Goal: Task Accomplishment & Management: Complete application form

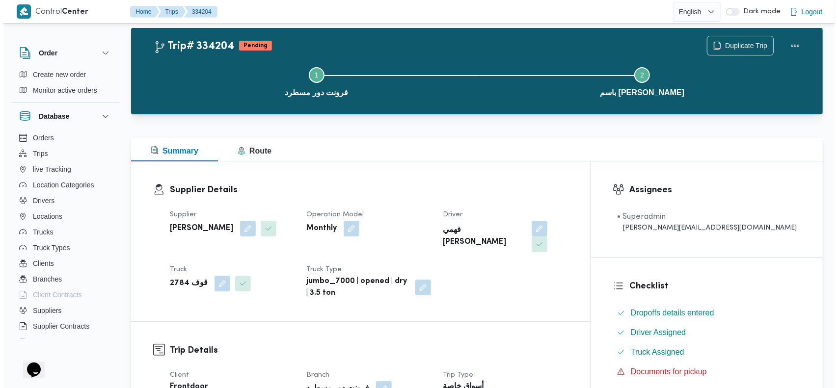
scroll to position [7, 0]
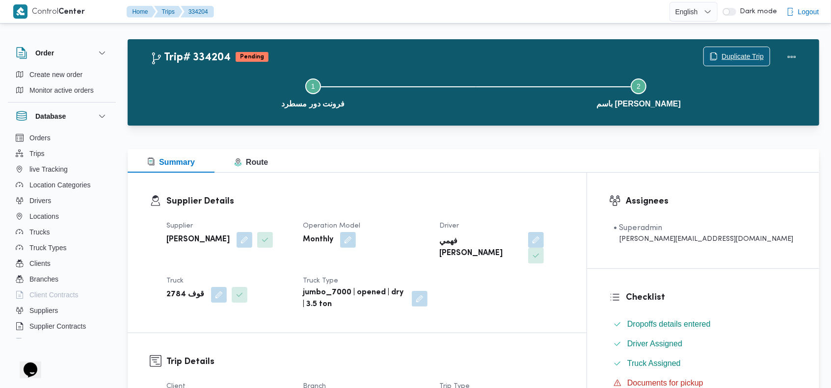
click at [745, 57] on span "Duplicate Trip" at bounding box center [743, 57] width 42 height 12
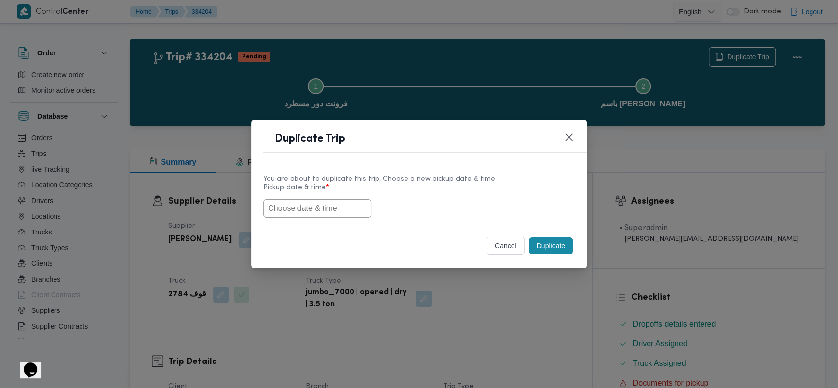
click at [320, 202] on input "text" at bounding box center [317, 208] width 108 height 19
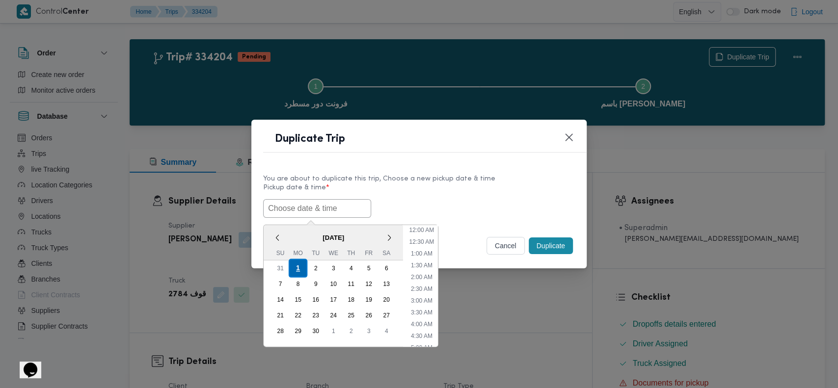
click at [297, 262] on div "1" at bounding box center [298, 268] width 19 height 19
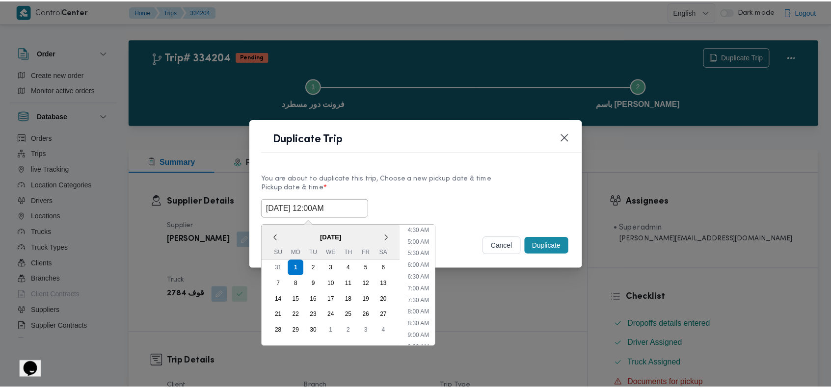
scroll to position [116, 0]
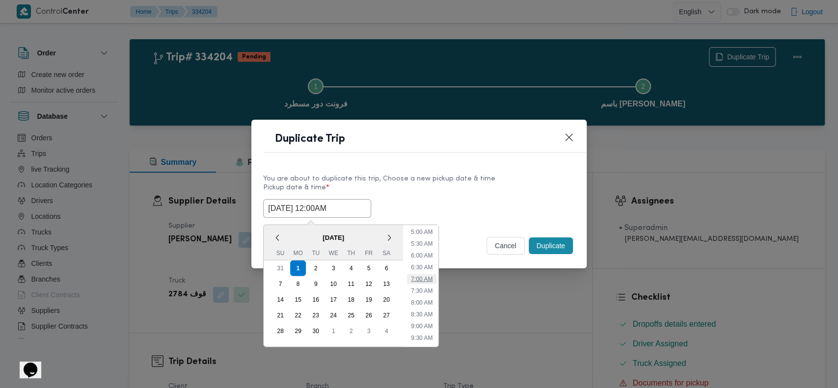
click at [428, 281] on li "7:00 AM" at bounding box center [421, 279] width 29 height 10
type input "01/09/2025 7:00AM"
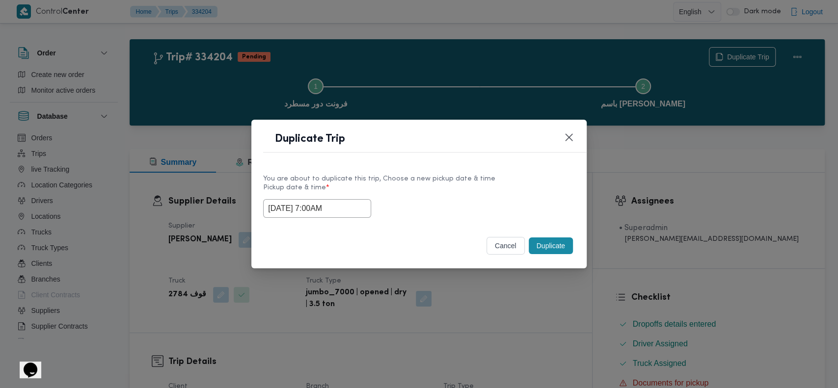
click at [550, 245] on button "Duplicate" at bounding box center [551, 246] width 44 height 17
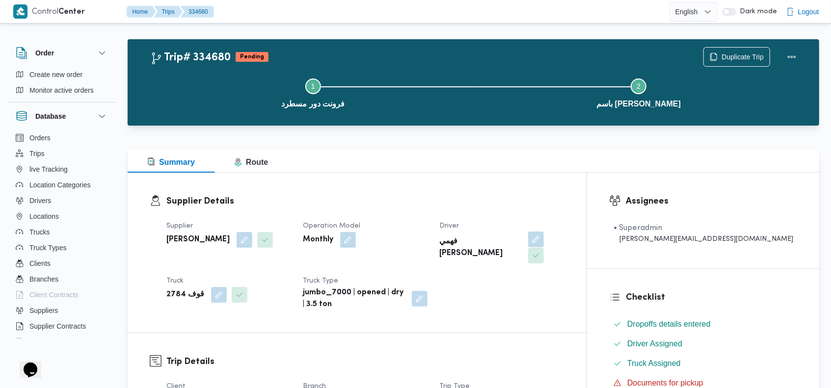
click at [544, 242] on button "button" at bounding box center [536, 240] width 16 height 16
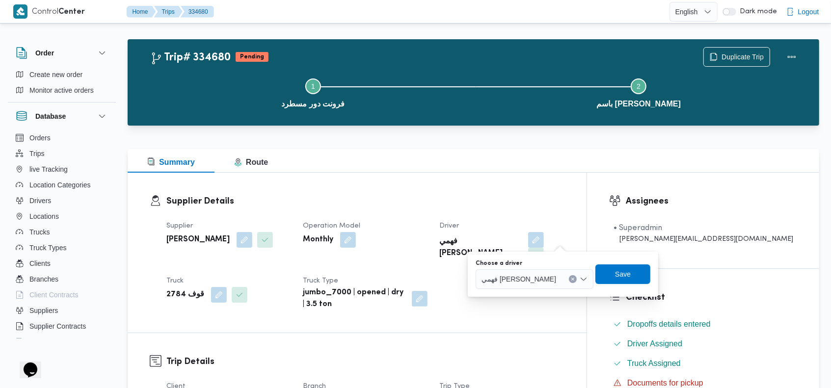
click at [569, 278] on button "Clear input" at bounding box center [573, 279] width 8 height 8
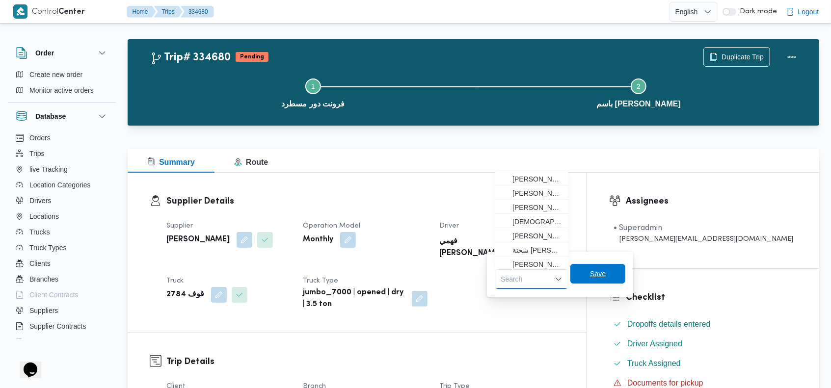
click at [611, 269] on span "Save" at bounding box center [598, 274] width 55 height 20
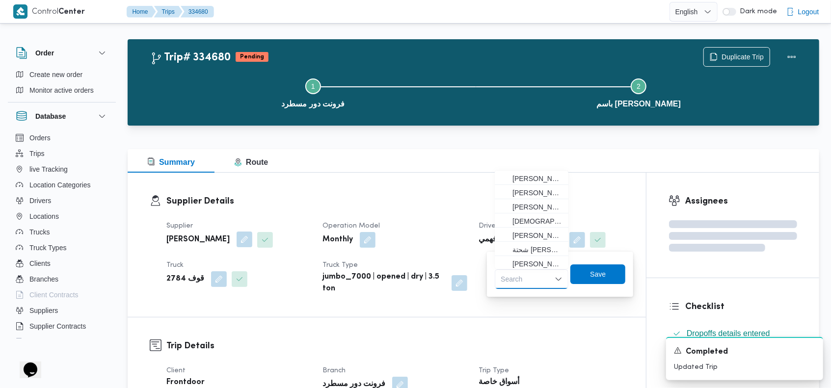
click at [252, 243] on button "button" at bounding box center [245, 240] width 16 height 16
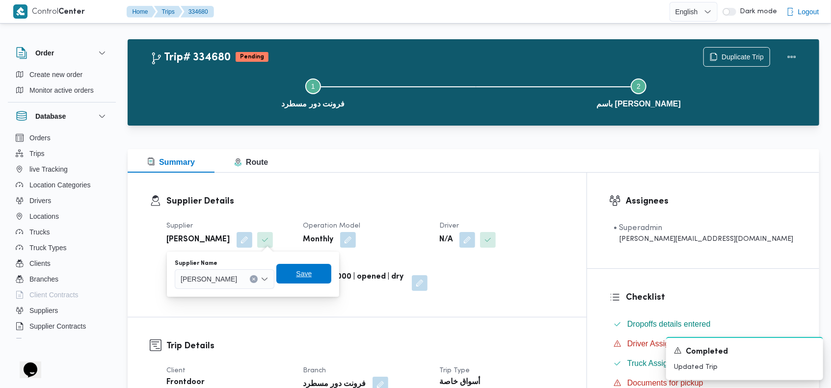
click at [256, 280] on icon "Clear input" at bounding box center [254, 279] width 4 height 4
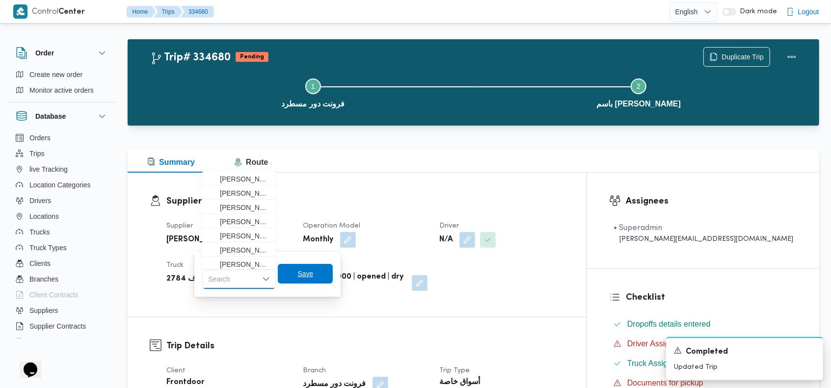
click at [318, 278] on span "Save" at bounding box center [305, 274] width 55 height 20
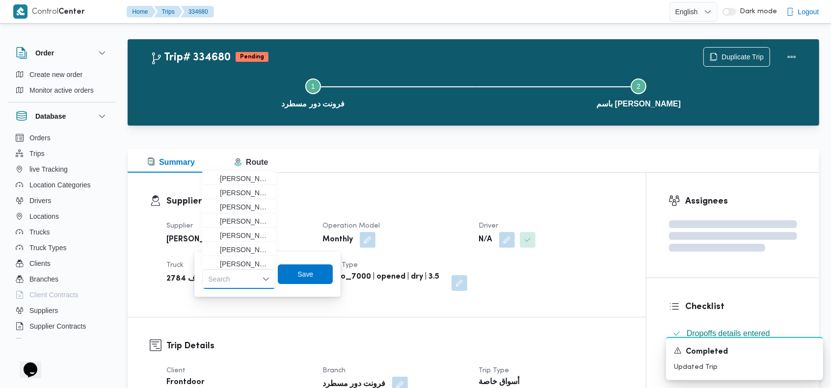
click at [429, 199] on h3 "Supplier Details" at bounding box center [395, 201] width 458 height 13
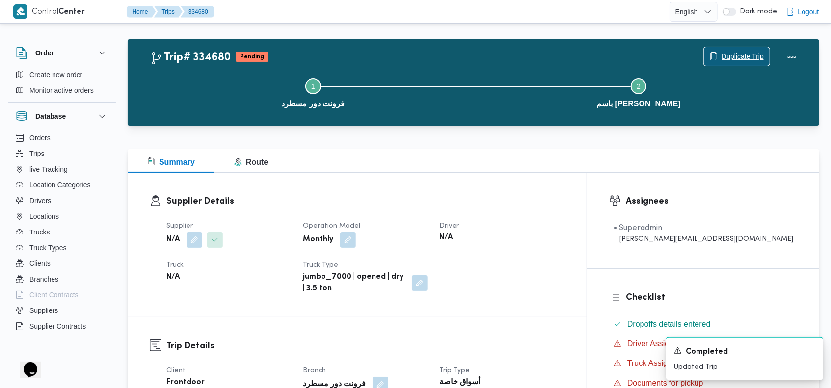
click at [744, 59] on span "Duplicate Trip" at bounding box center [743, 57] width 42 height 12
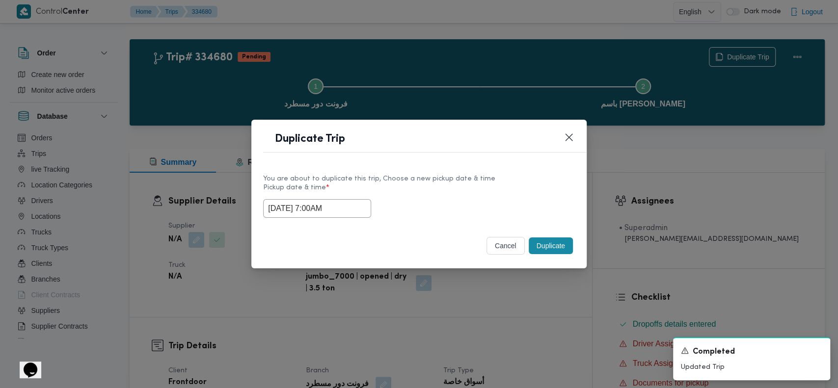
click at [564, 242] on button "Duplicate" at bounding box center [551, 246] width 44 height 17
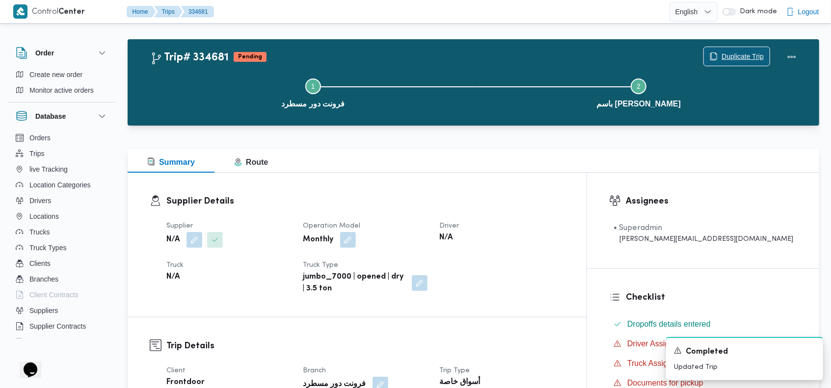
click at [735, 57] on span "Duplicate Trip" at bounding box center [743, 57] width 42 height 12
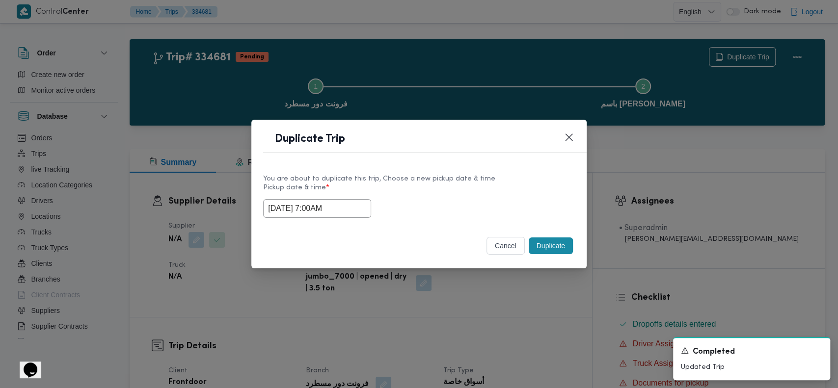
click at [554, 242] on button "Duplicate" at bounding box center [551, 246] width 44 height 17
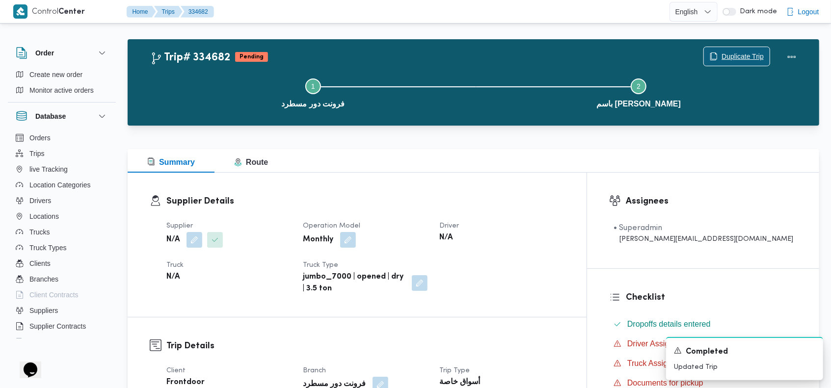
click at [733, 59] on span "Duplicate Trip" at bounding box center [743, 57] width 42 height 12
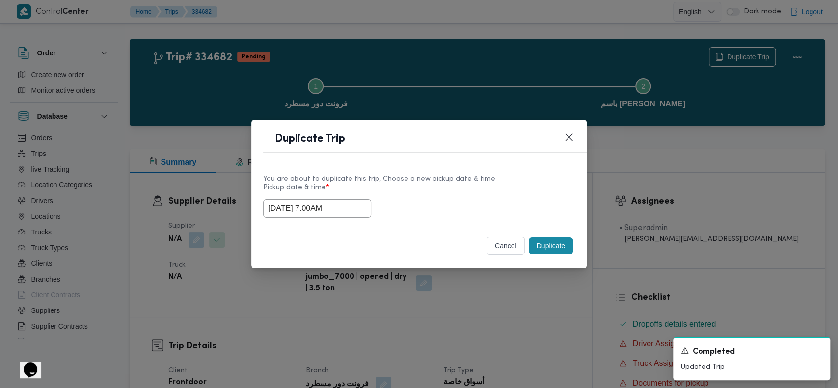
click at [553, 247] on button "Duplicate" at bounding box center [551, 246] width 44 height 17
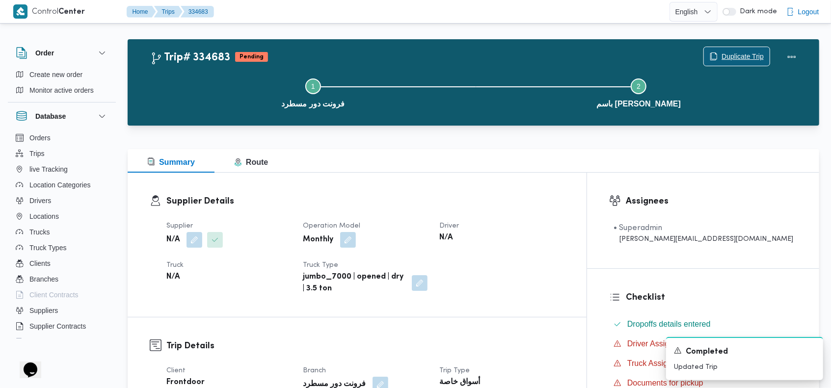
click at [742, 57] on span "Duplicate Trip" at bounding box center [743, 57] width 42 height 12
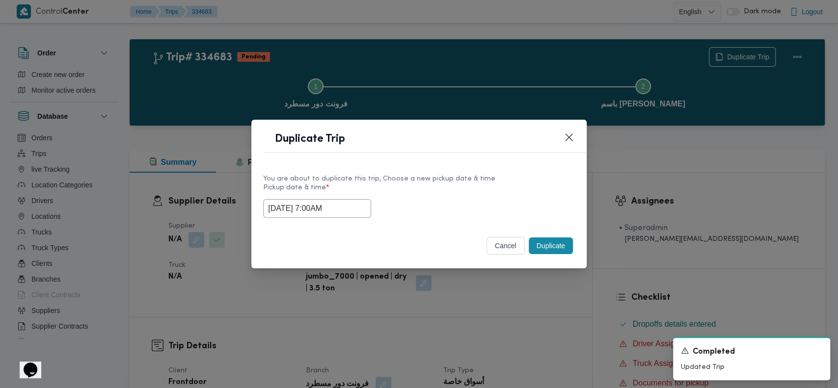
click at [558, 247] on button "Duplicate" at bounding box center [551, 246] width 44 height 17
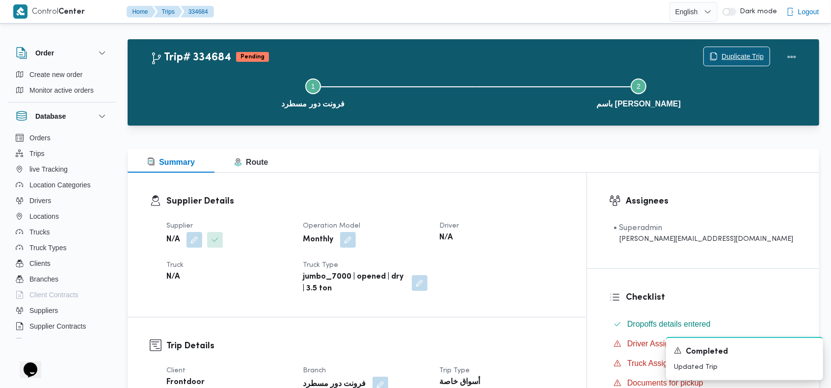
click at [751, 57] on span "Duplicate Trip" at bounding box center [743, 57] width 42 height 12
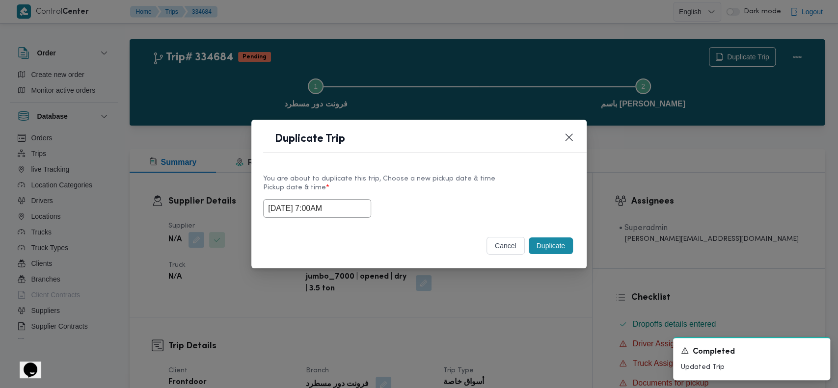
click at [559, 249] on button "Duplicate" at bounding box center [551, 246] width 44 height 17
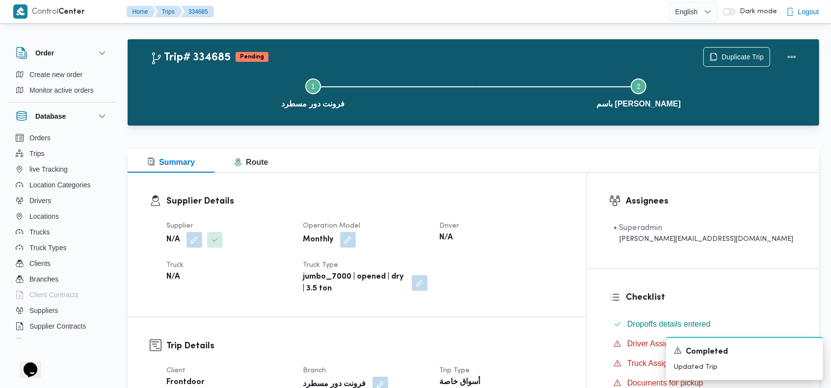
click at [537, 49] on div "Trip# 334685 Pending Duplicate Trip" at bounding box center [476, 57] width 652 height 20
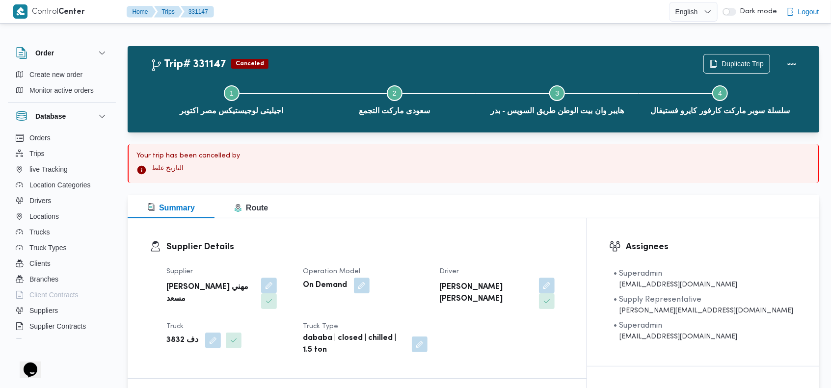
click at [525, 52] on div "Trip# 331147 Canceled Duplicate Trip Step 1 is incomplete 1 اجيليتى لوجيستيكس م…" at bounding box center [474, 89] width 692 height 86
click at [544, 62] on div "Trip# 331147 Canceled Duplicate Trip" at bounding box center [476, 64] width 652 height 20
click at [568, 147] on div "Your trip has been cancelled by التاريخ غلط" at bounding box center [474, 163] width 692 height 39
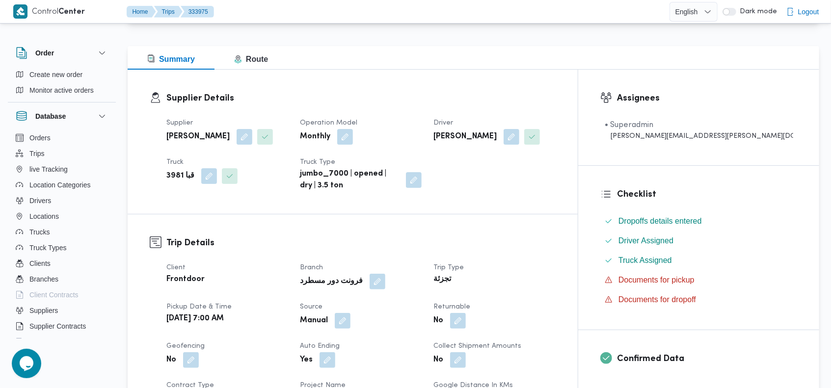
scroll to position [289, 0]
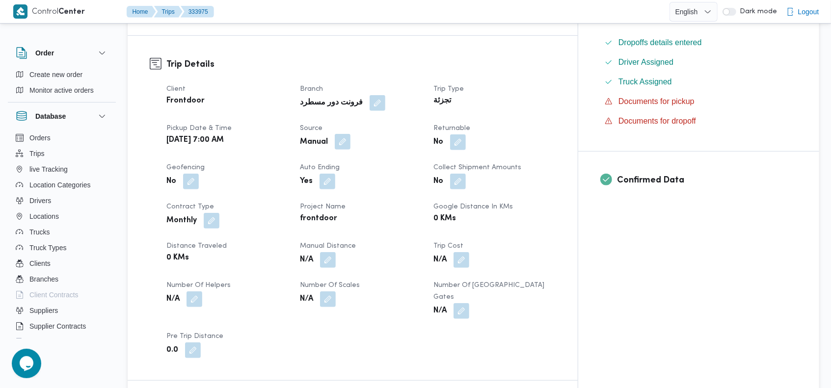
click at [351, 142] on button "button" at bounding box center [343, 142] width 16 height 16
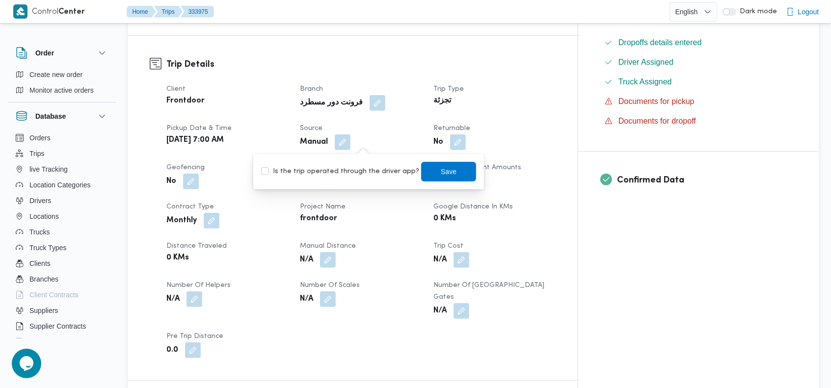
click at [351, 174] on label "Is the trip operated through the driver app?" at bounding box center [340, 172] width 158 height 12
checkbox input "true"
click at [433, 112] on div "Client Frontdoor Branch فرونت دور مسطرد Trip Type تجزئة Pickup date & time Mon,…" at bounding box center [361, 221] width 401 height 287
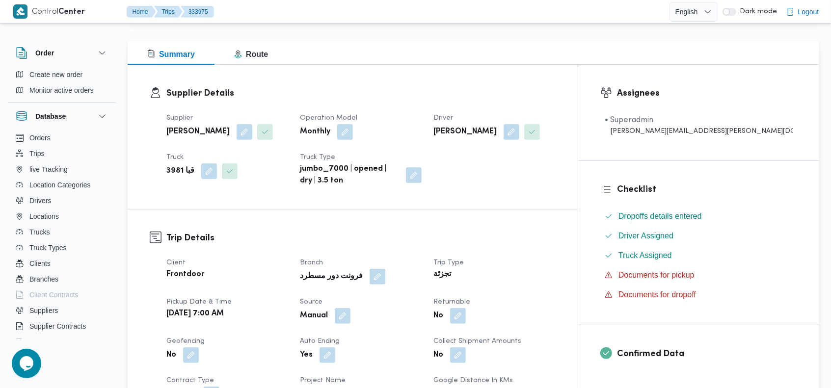
scroll to position [0, 0]
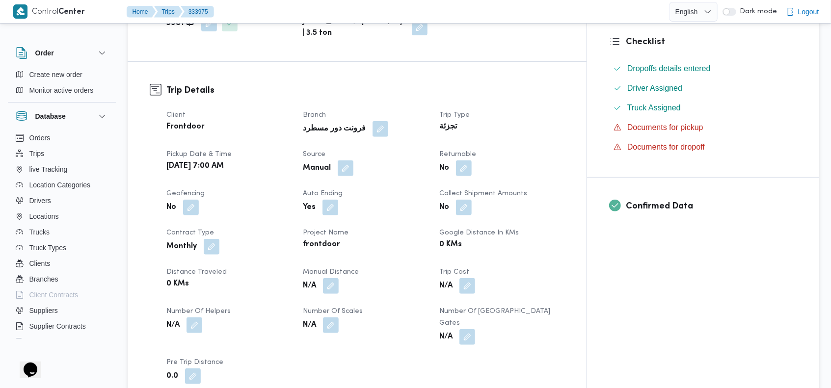
scroll to position [268, 0]
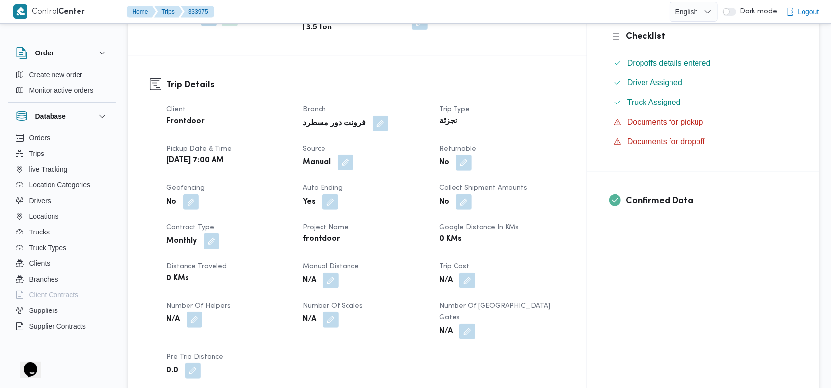
click at [354, 164] on button "button" at bounding box center [346, 163] width 16 height 16
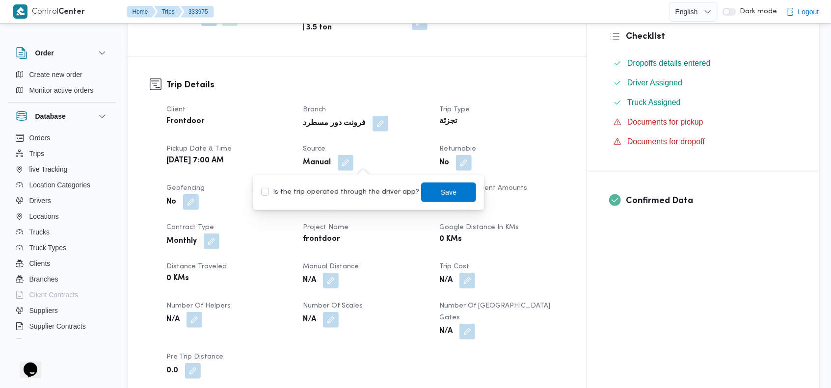
click at [357, 188] on label "Is the trip operated through the driver app?" at bounding box center [340, 193] width 158 height 12
checkbox input "true"
click at [441, 187] on span "Save" at bounding box center [449, 192] width 16 height 12
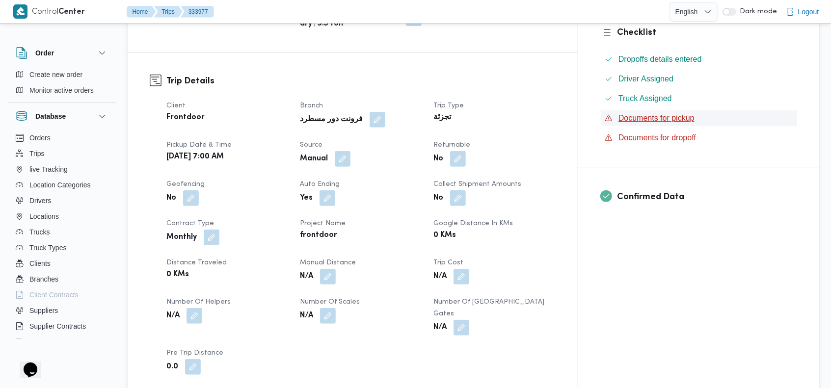
scroll to position [284, 0]
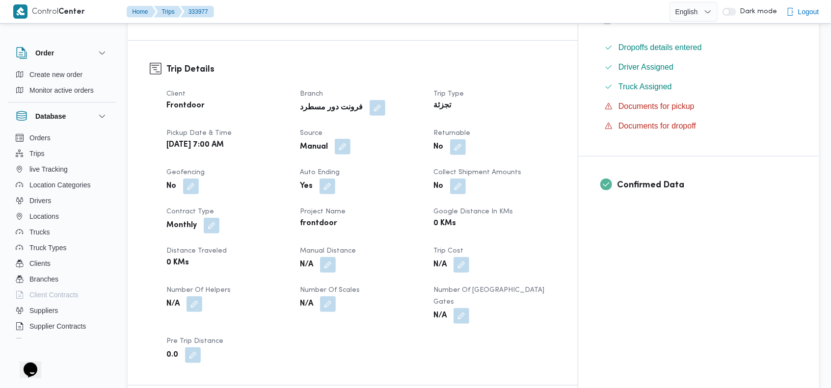
click at [351, 143] on button "button" at bounding box center [343, 147] width 16 height 16
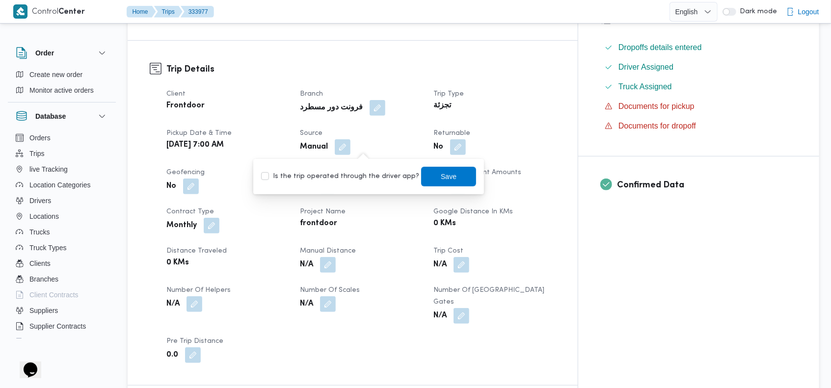
click at [356, 178] on label "Is the trip operated through the driver app?" at bounding box center [340, 177] width 158 height 12
checkbox input "true"
click at [446, 171] on span "Save" at bounding box center [448, 176] width 55 height 20
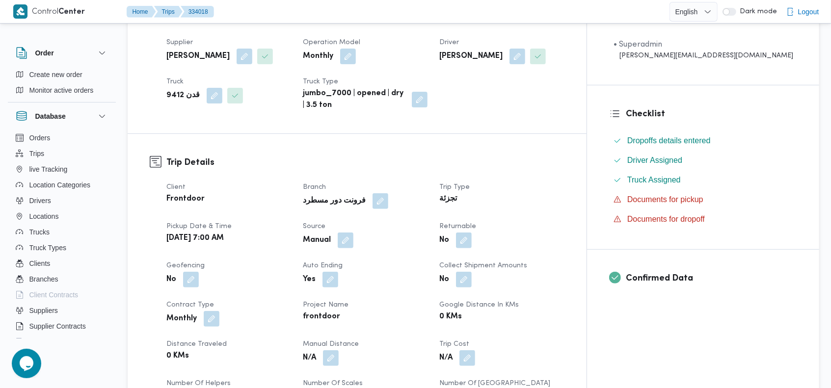
scroll to position [210, 0]
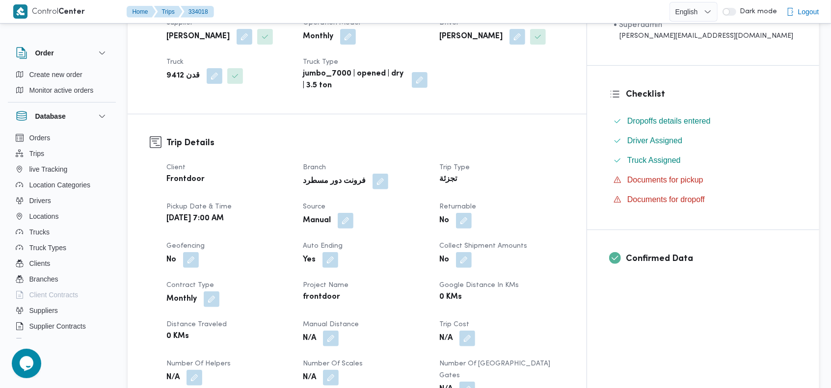
click at [366, 229] on div "Manual" at bounding box center [365, 221] width 127 height 18
click at [354, 222] on button "button" at bounding box center [346, 221] width 16 height 16
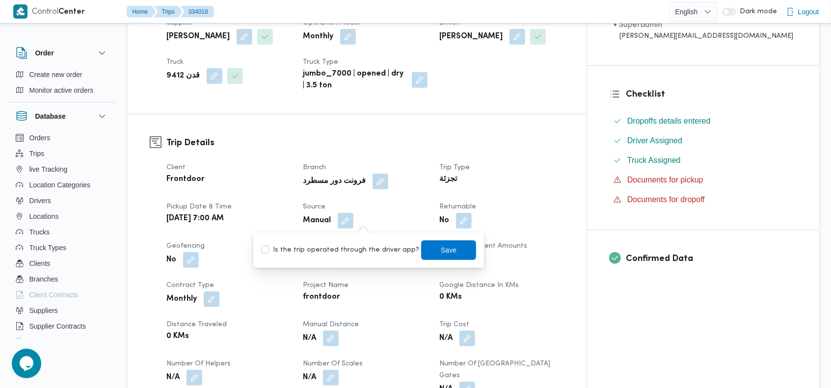
click at [348, 251] on label "Is the trip operated through the driver app?" at bounding box center [340, 251] width 158 height 12
checkbox input "true"
click at [443, 246] on span "Save" at bounding box center [449, 250] width 16 height 12
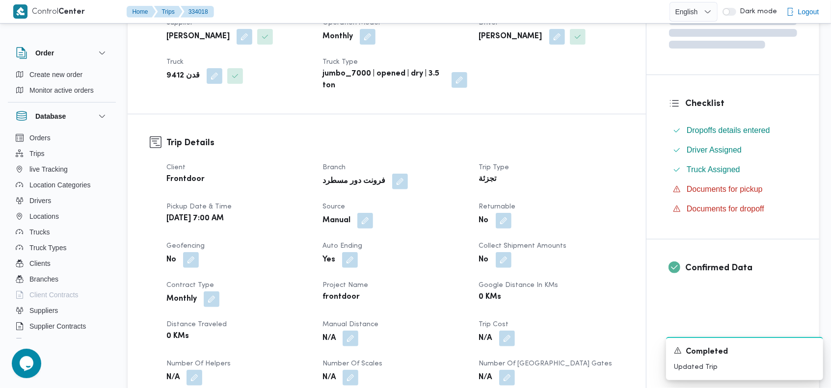
click at [476, 111] on div "Supplier Details Supplier محمد ناصر كامل عباس Operation Model Monthly Driver مح…" at bounding box center [387, 42] width 519 height 144
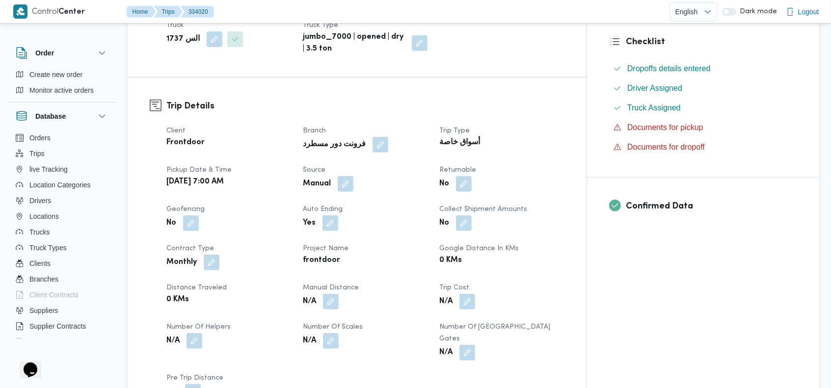
scroll to position [270, 0]
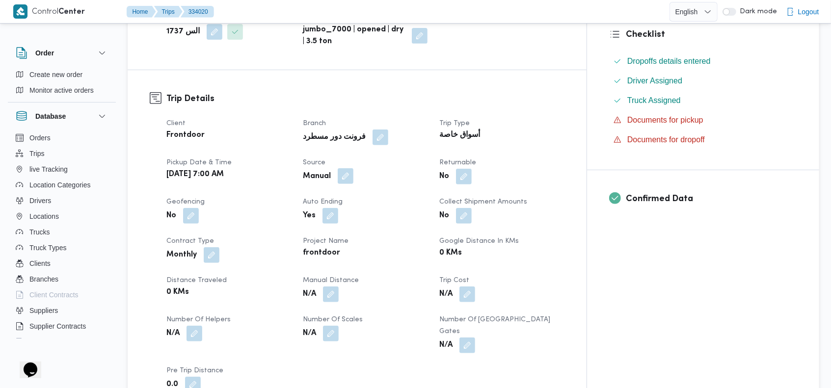
click at [354, 168] on button "button" at bounding box center [346, 176] width 16 height 16
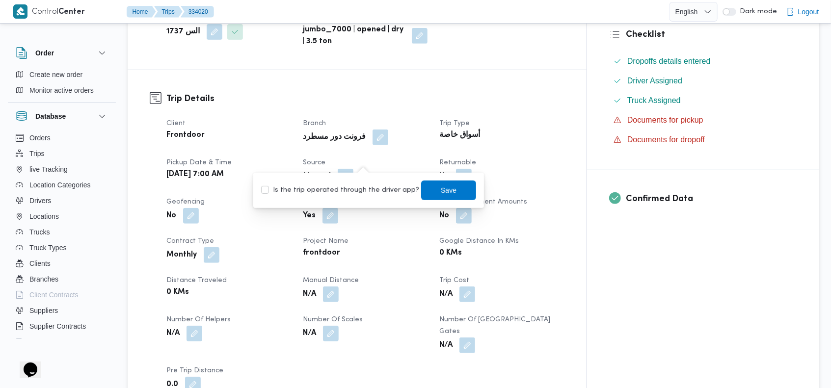
click at [356, 188] on label "Is the trip operated through the driver app?" at bounding box center [340, 191] width 158 height 12
checkbox input "true"
click at [441, 186] on span "Save" at bounding box center [449, 190] width 16 height 12
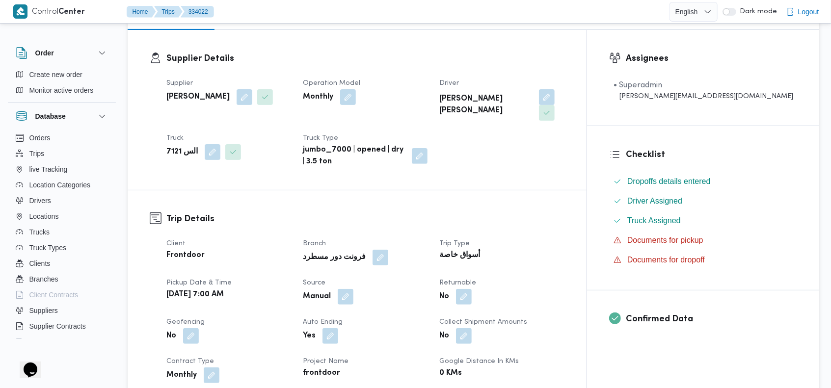
scroll to position [185, 0]
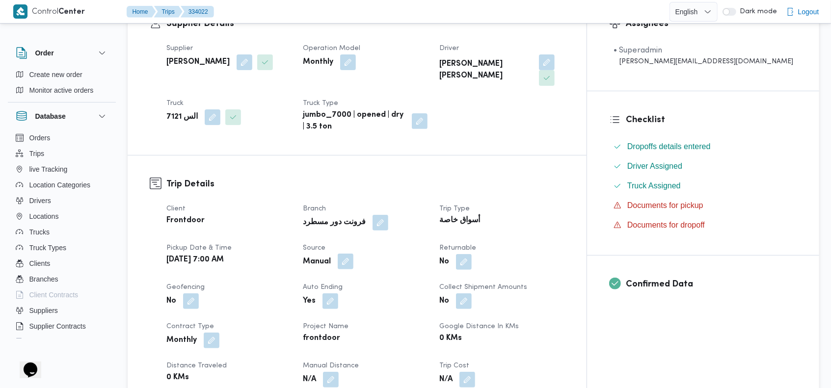
click at [354, 254] on button "button" at bounding box center [346, 262] width 16 height 16
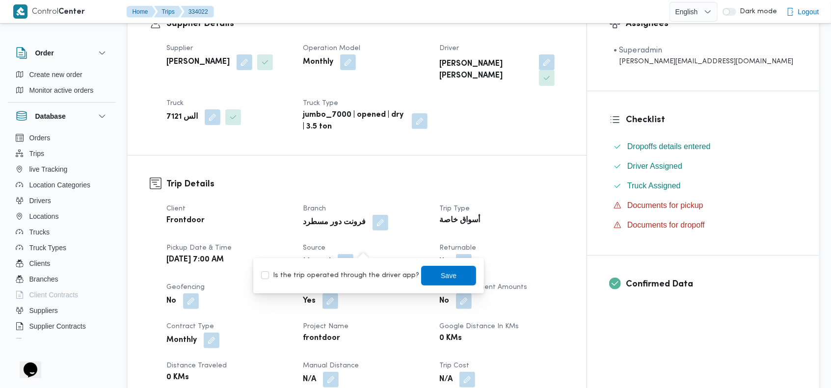
click at [357, 272] on label "Is the trip operated through the driver app?" at bounding box center [340, 276] width 158 height 12
checkbox input "true"
click at [451, 272] on span "Save" at bounding box center [448, 276] width 55 height 20
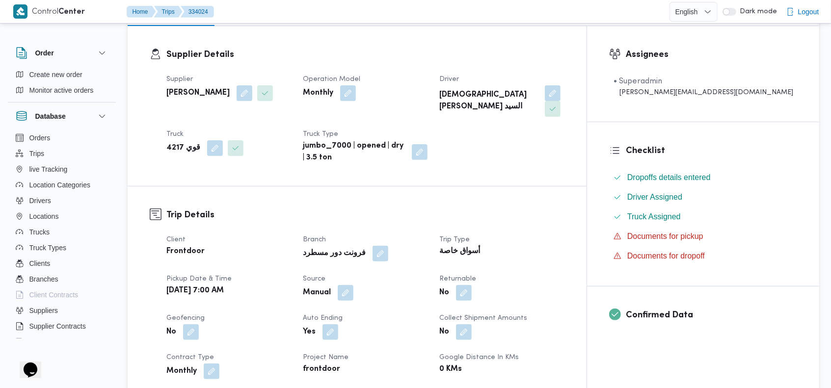
scroll to position [179, 0]
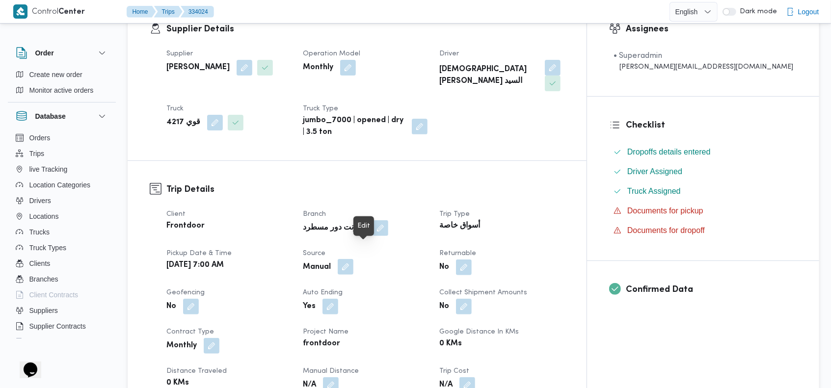
click at [354, 259] on button "button" at bounding box center [346, 267] width 16 height 16
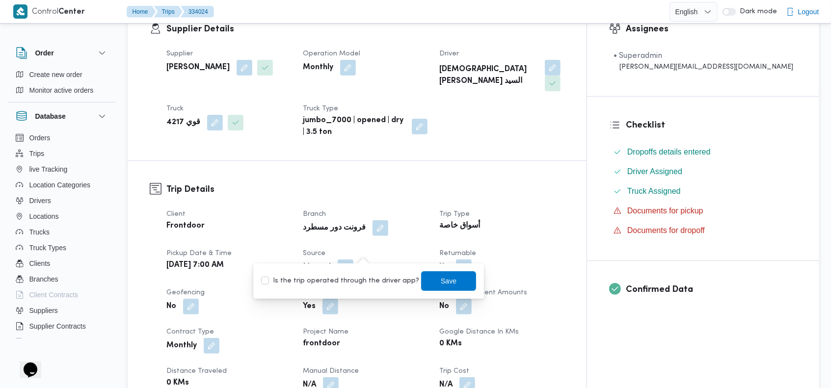
click at [353, 277] on label "Is the trip operated through the driver app?" at bounding box center [340, 281] width 158 height 12
checkbox input "true"
click at [450, 273] on span "Save" at bounding box center [448, 281] width 55 height 20
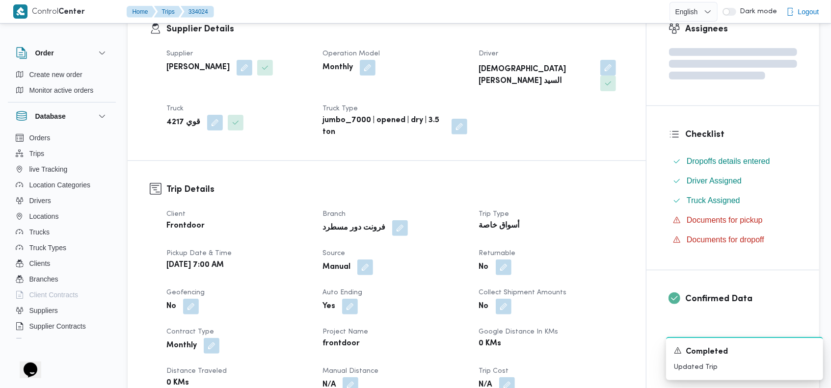
click at [537, 135] on div "Supplier Details Supplier محمد ناصر كامل عباس Operation Model Monthly Driver اس…" at bounding box center [387, 80] width 519 height 160
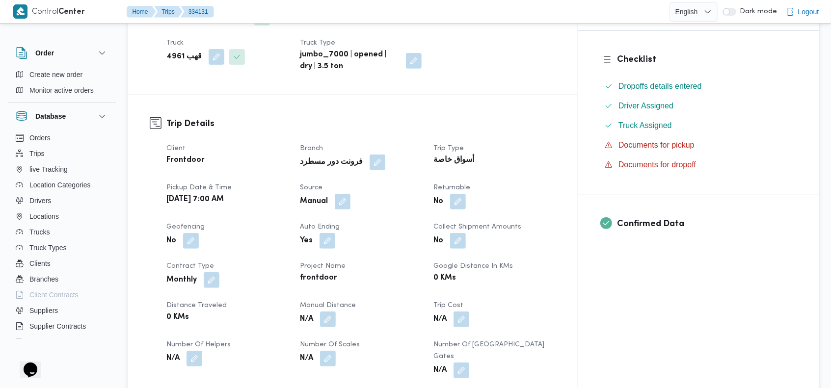
scroll to position [278, 0]
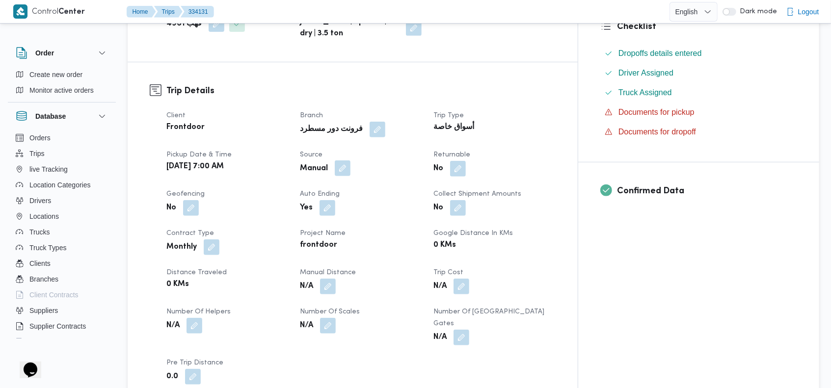
click at [351, 161] on button "button" at bounding box center [343, 169] width 16 height 16
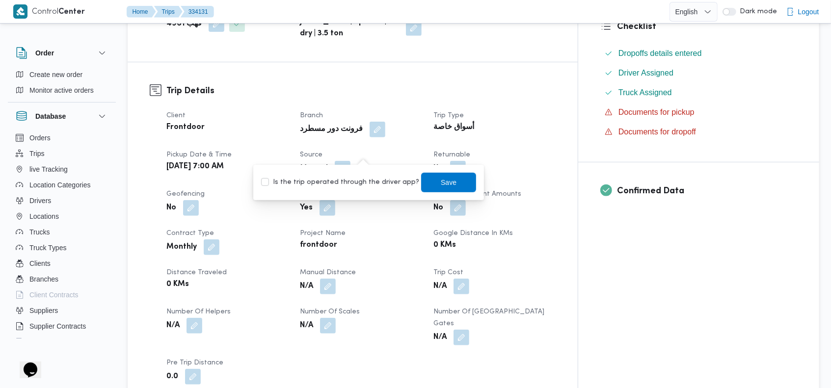
click at [354, 185] on label "Is the trip operated through the driver app?" at bounding box center [340, 183] width 158 height 12
checkbox input "true"
click at [448, 180] on span "Save" at bounding box center [448, 182] width 55 height 20
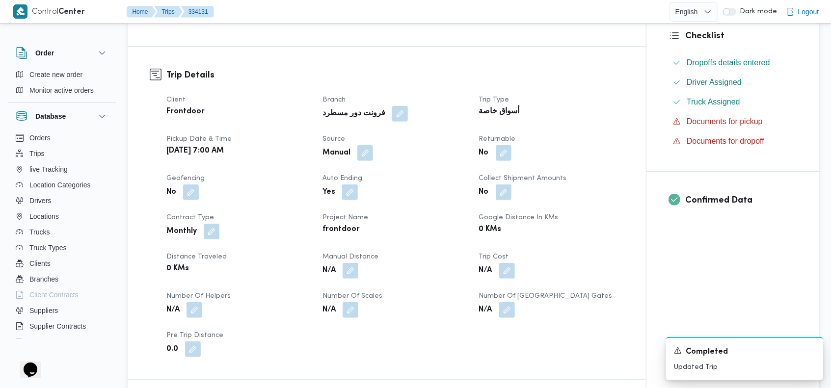
click at [477, 57] on div "Trip Details Client Frontdoor Branch فرونت دور مسطرد Trip Type أسواق خاصة Picku…" at bounding box center [387, 213] width 519 height 333
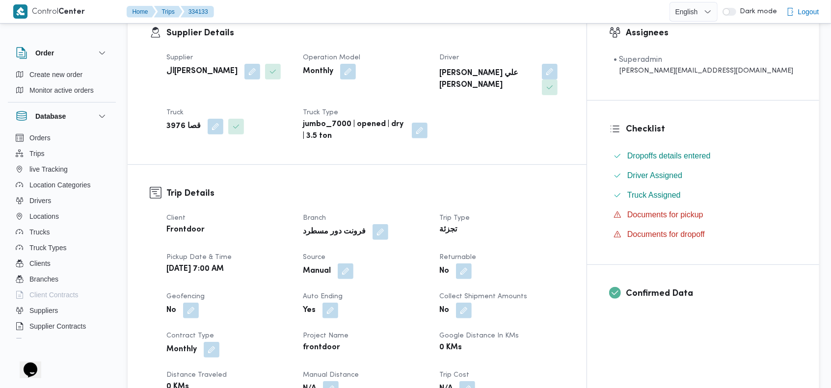
scroll to position [202, 0]
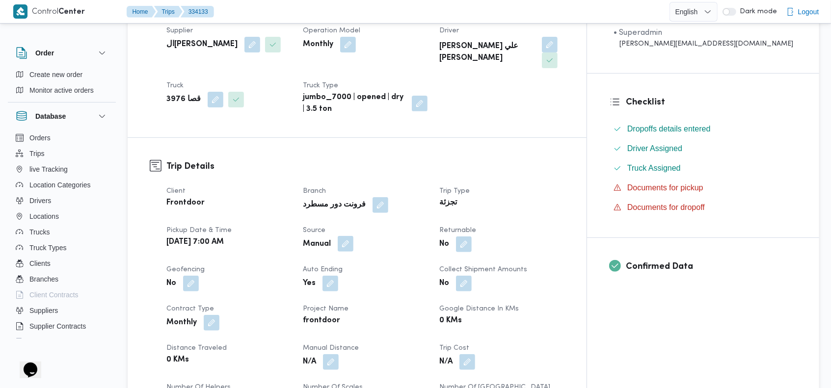
click at [354, 236] on button "button" at bounding box center [346, 244] width 16 height 16
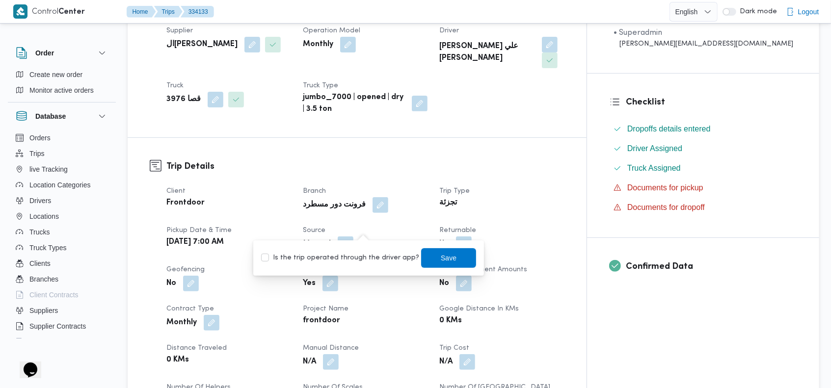
click at [344, 263] on label "Is the trip operated through the driver app?" at bounding box center [340, 258] width 158 height 12
checkbox input "true"
click at [441, 253] on span "Save" at bounding box center [449, 258] width 16 height 12
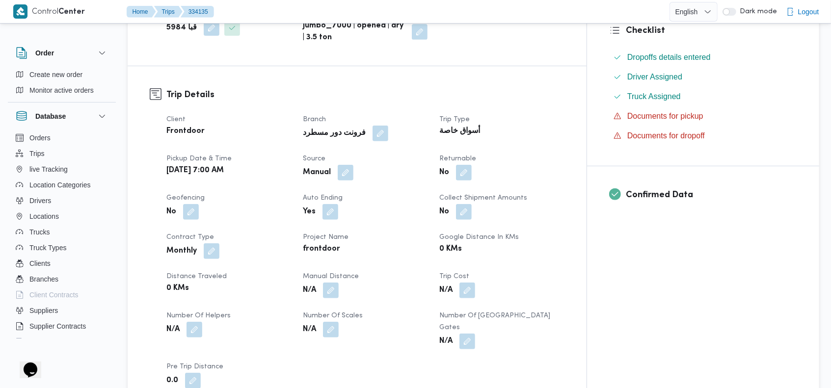
scroll to position [278, 0]
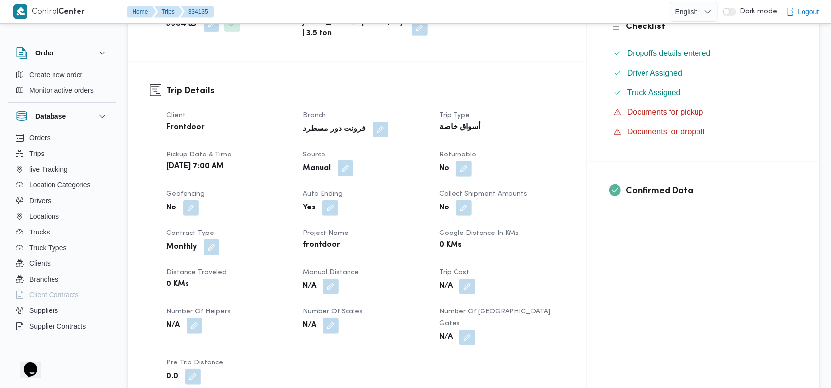
click at [354, 161] on button "button" at bounding box center [346, 169] width 16 height 16
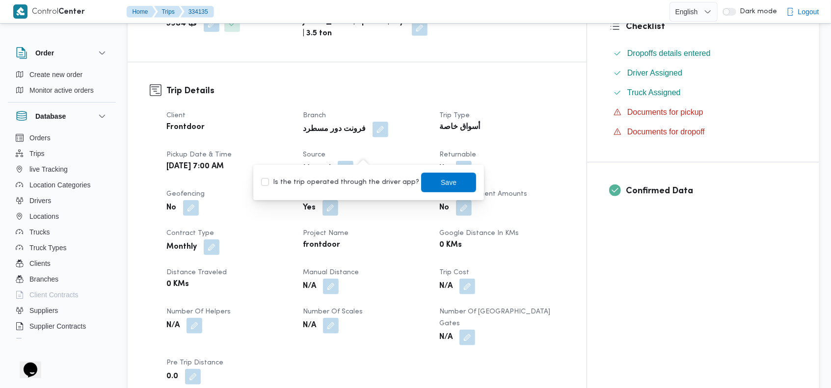
click at [353, 187] on label "Is the trip operated through the driver app?" at bounding box center [340, 183] width 158 height 12
checkbox input "true"
click at [441, 179] on span "Save" at bounding box center [449, 182] width 16 height 12
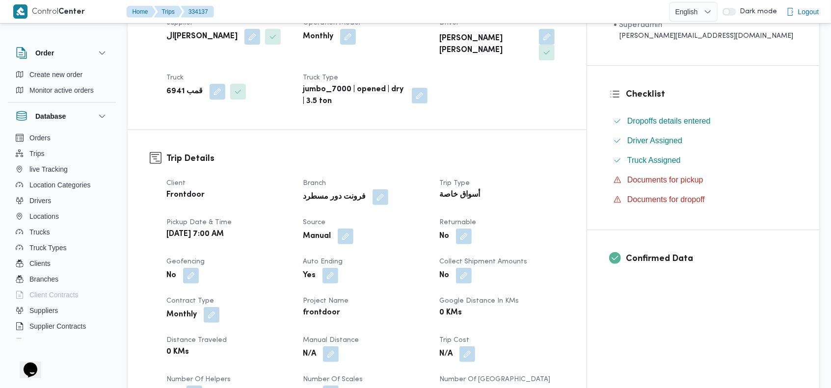
scroll to position [278, 0]
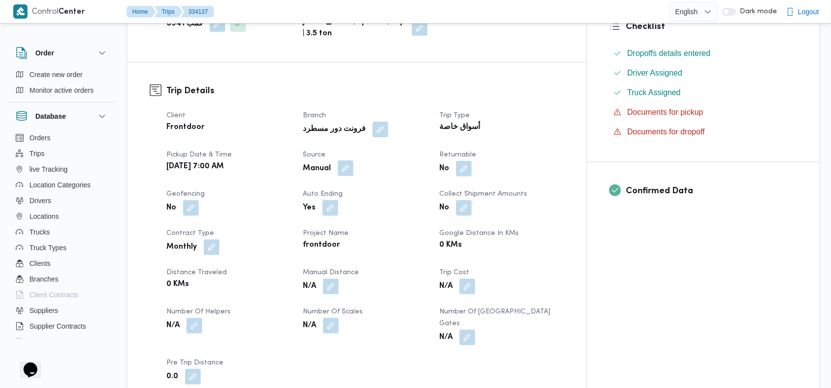
click at [354, 161] on button "button" at bounding box center [346, 169] width 16 height 16
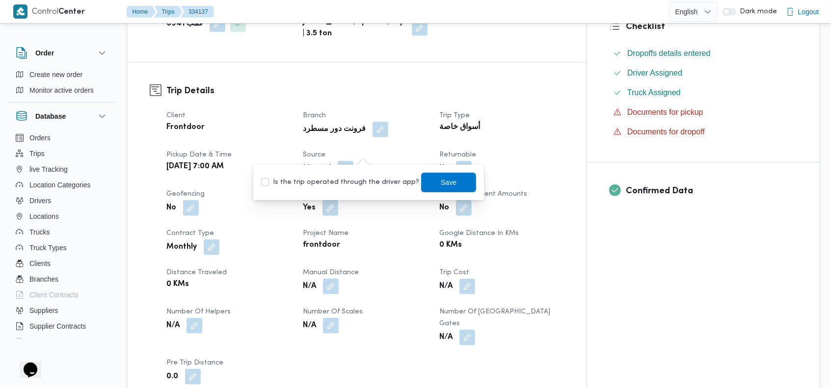
click at [352, 180] on label "Is the trip operated through the driver app?" at bounding box center [340, 183] width 158 height 12
checkbox input "true"
click at [450, 176] on span "Save" at bounding box center [448, 182] width 55 height 20
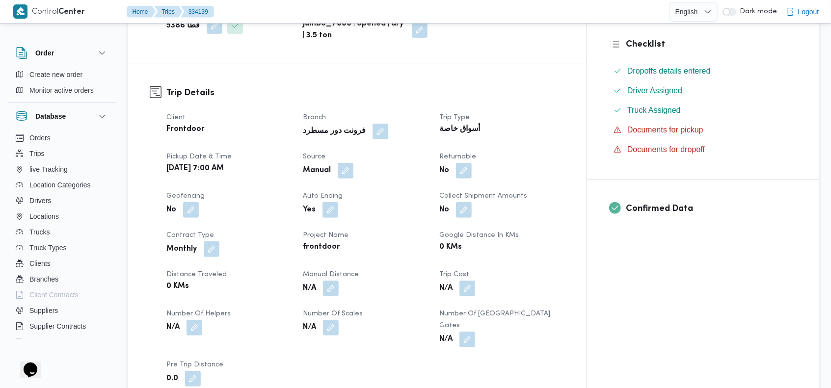
scroll to position [263, 0]
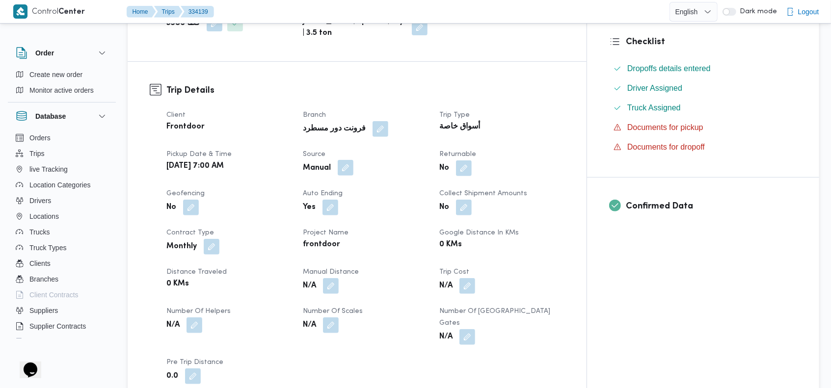
click at [354, 170] on button "button" at bounding box center [346, 168] width 16 height 16
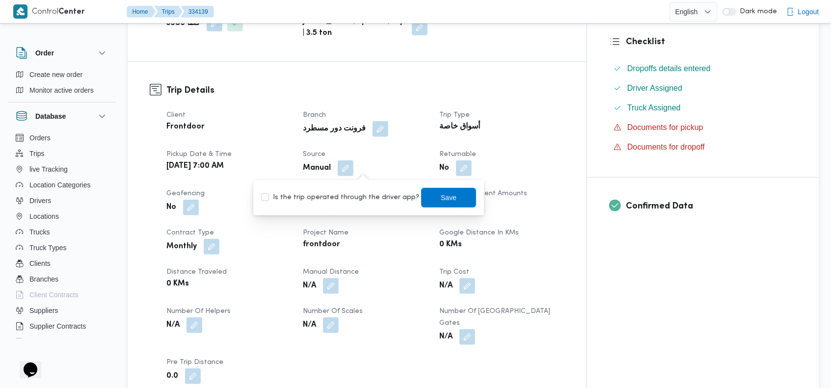
click at [355, 194] on label "Is the trip operated through the driver app?" at bounding box center [340, 198] width 158 height 12
checkbox input "true"
click at [441, 196] on span "Save" at bounding box center [449, 198] width 16 height 12
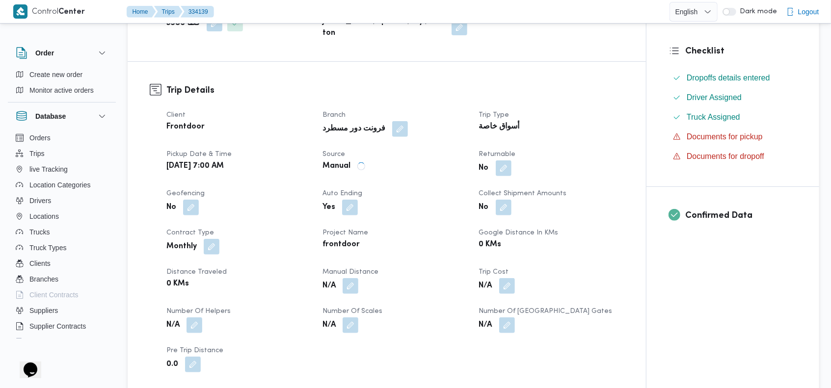
click at [546, 63] on div "Trip Details Client Frontdoor Branch فرونت دور مسطرد Trip Type أسواق خاصة Picku…" at bounding box center [387, 228] width 519 height 333
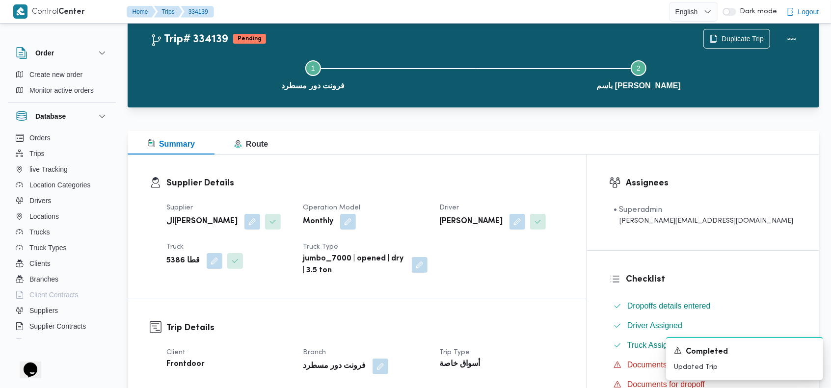
scroll to position [0, 0]
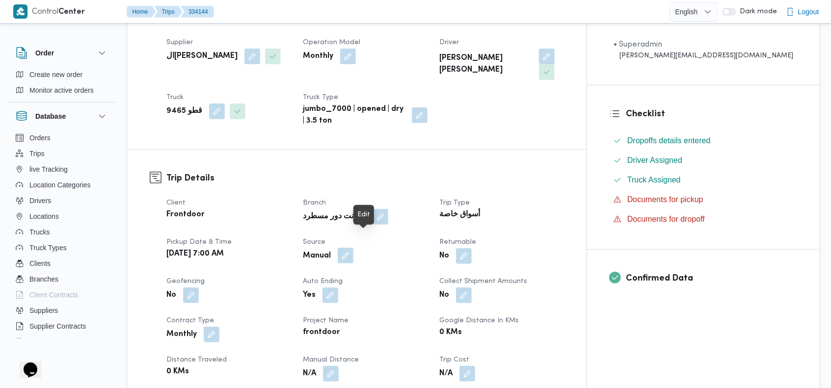
click at [354, 248] on button "button" at bounding box center [346, 256] width 16 height 16
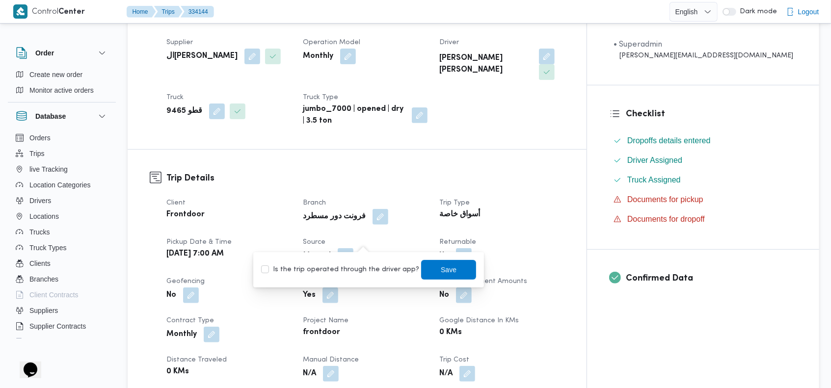
click at [355, 269] on label "Is the trip operated through the driver app?" at bounding box center [340, 270] width 158 height 12
checkbox input "true"
click at [425, 271] on span "Save" at bounding box center [448, 270] width 55 height 20
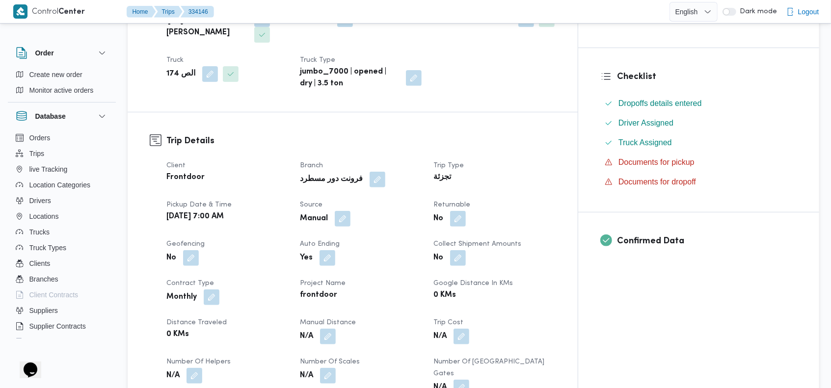
scroll to position [255, 0]
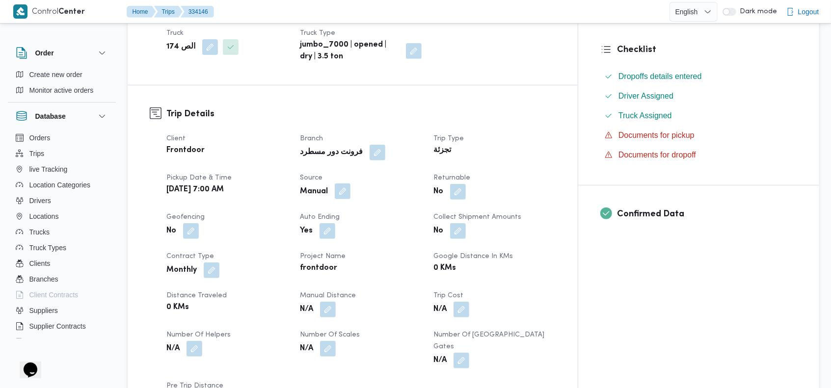
click at [351, 184] on button "button" at bounding box center [343, 192] width 16 height 16
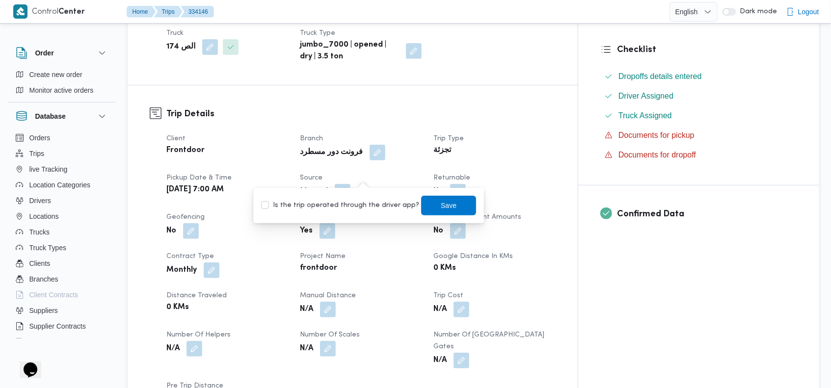
click at [357, 207] on label "Is the trip operated through the driver app?" at bounding box center [340, 206] width 158 height 12
checkbox input "true"
click at [441, 206] on span "Save" at bounding box center [449, 205] width 16 height 12
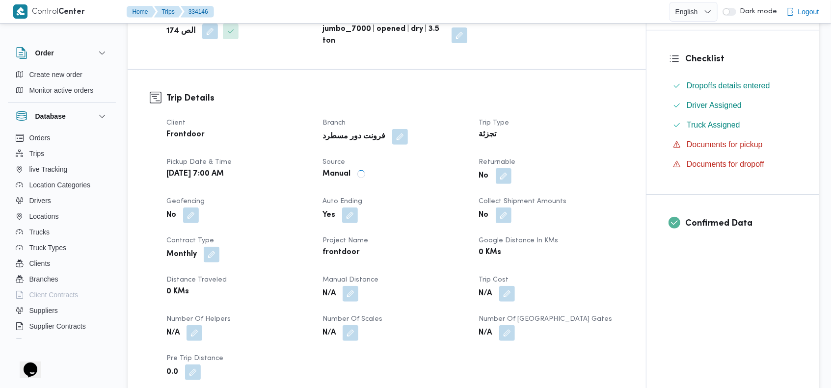
click at [553, 78] on div "Trip Details Client Frontdoor Branch فرونت دور مسطرد Trip Type تجزئة Pickup dat…" at bounding box center [387, 236] width 519 height 333
